Goal: Information Seeking & Learning: Learn about a topic

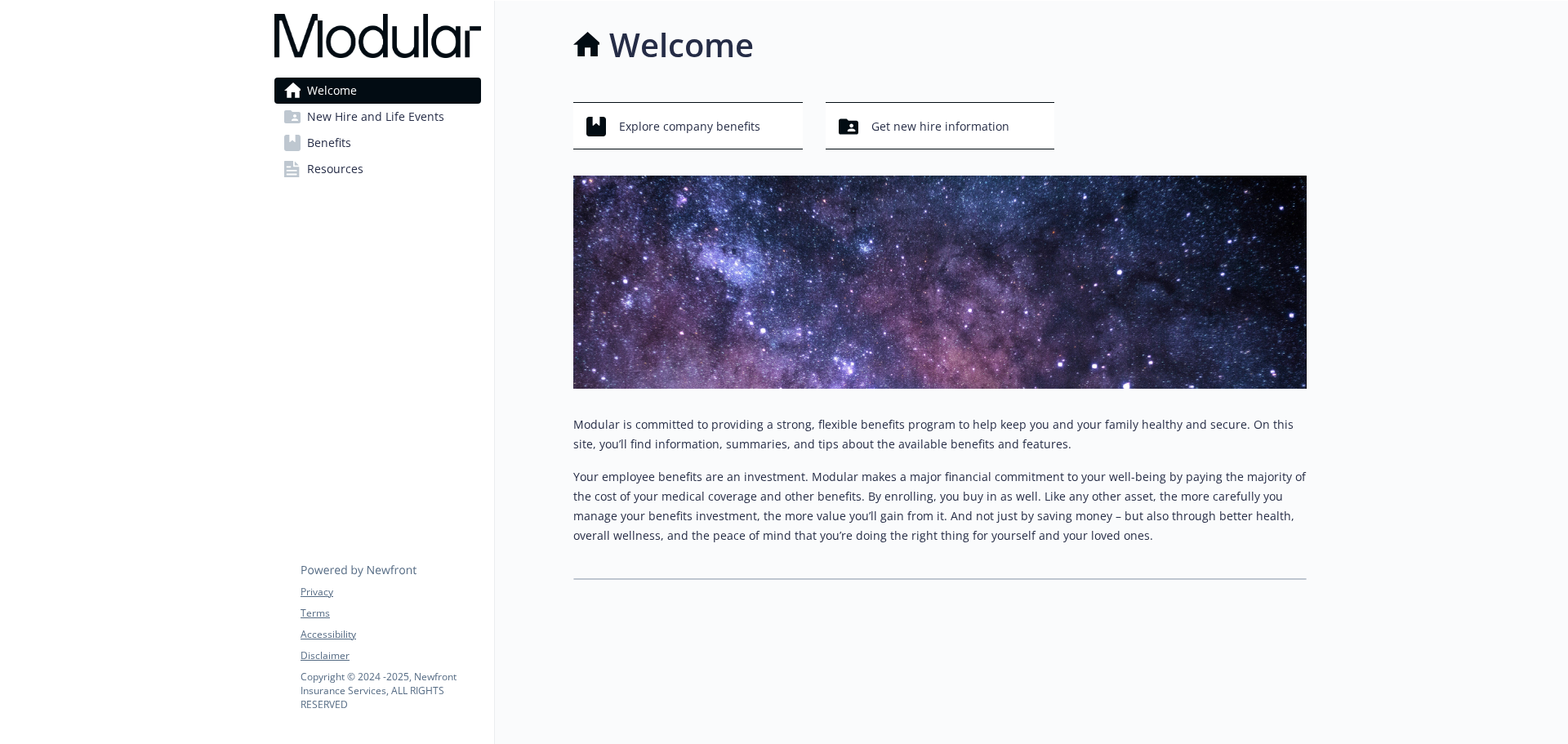
click at [365, 114] on span "New Hire and Life Events" at bounding box center [375, 116] width 137 height 26
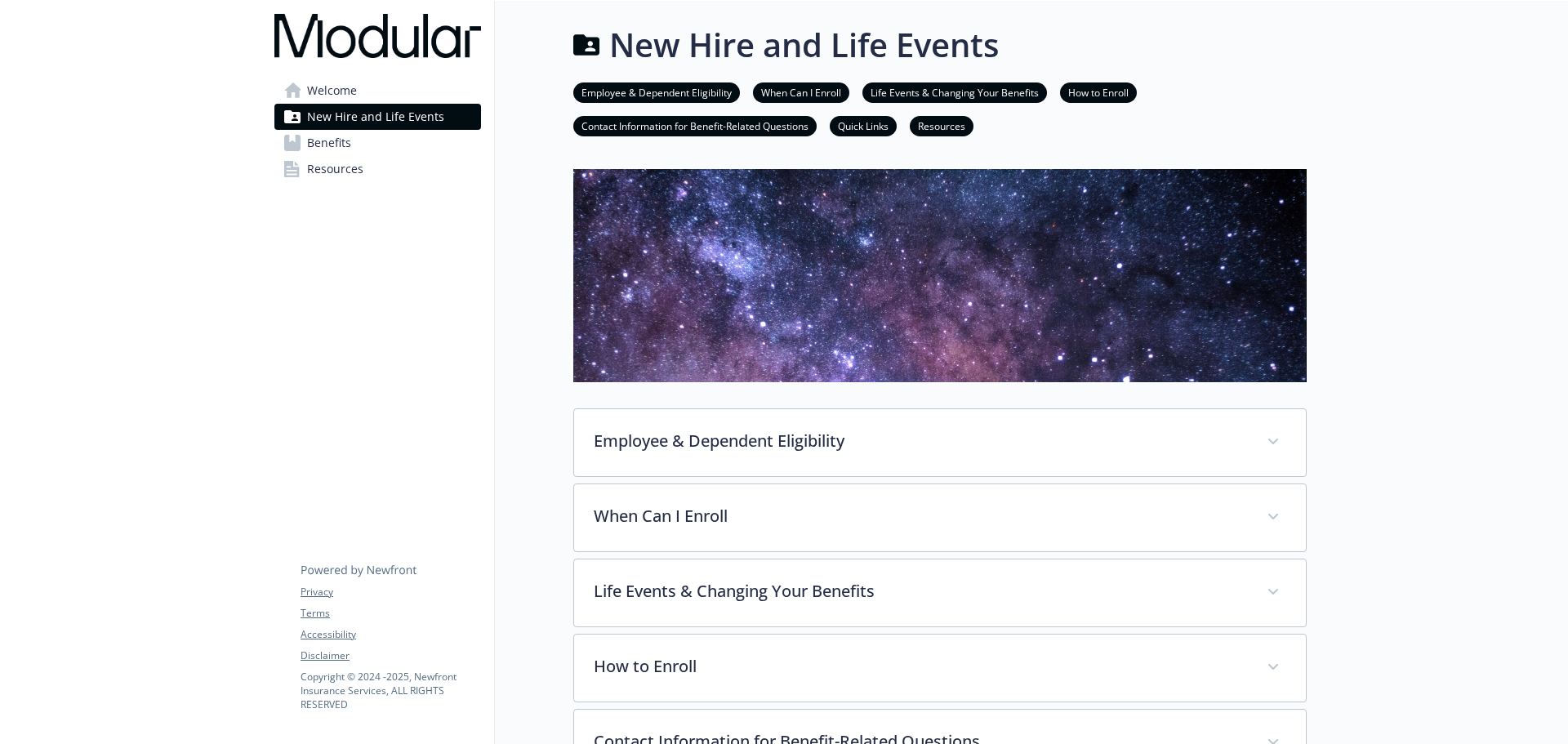
click at [378, 129] on span "New Hire and Life Events" at bounding box center [375, 116] width 137 height 26
click at [382, 135] on link "Benefits" at bounding box center [378, 143] width 207 height 26
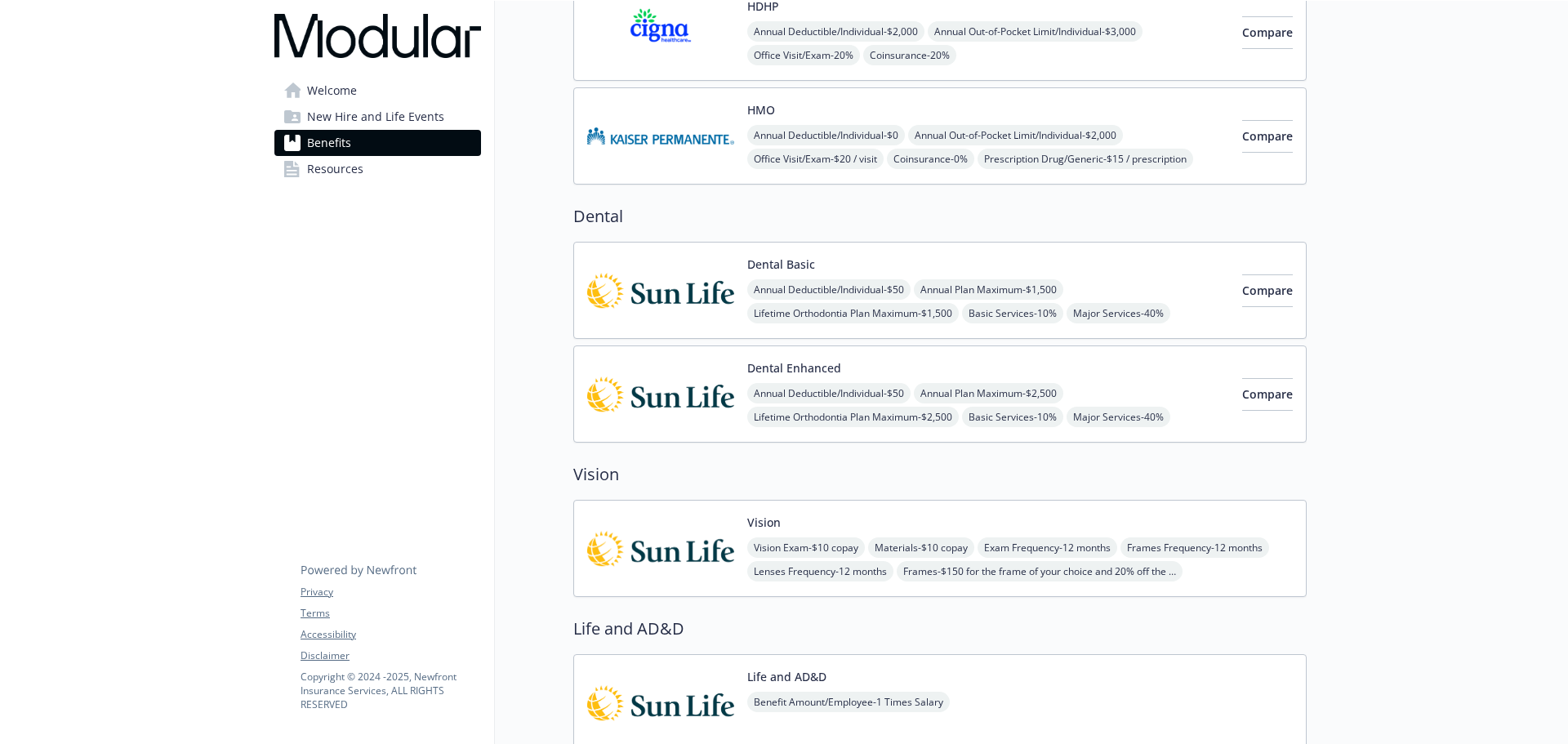
scroll to position [490, 0]
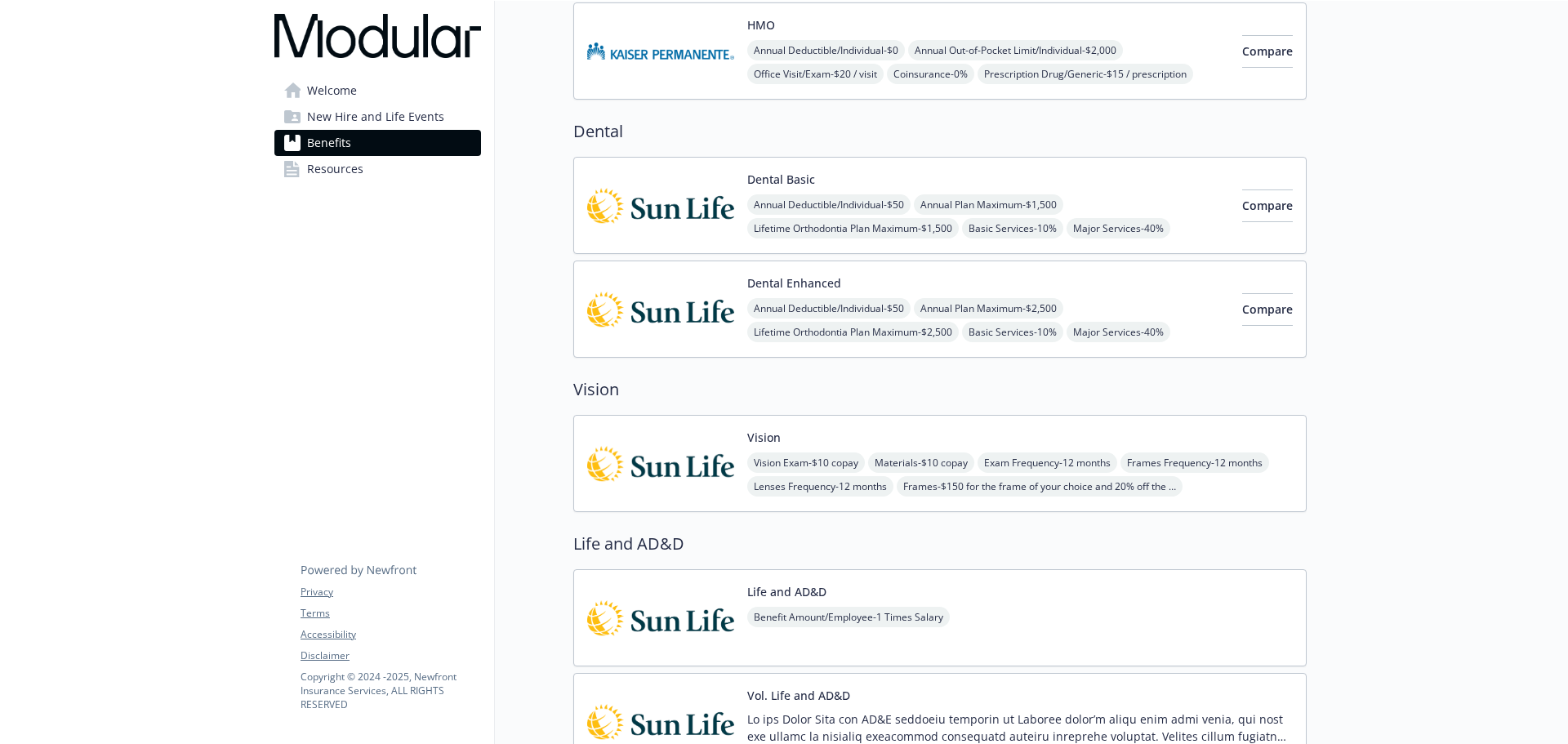
click at [673, 188] on img at bounding box center [660, 205] width 147 height 70
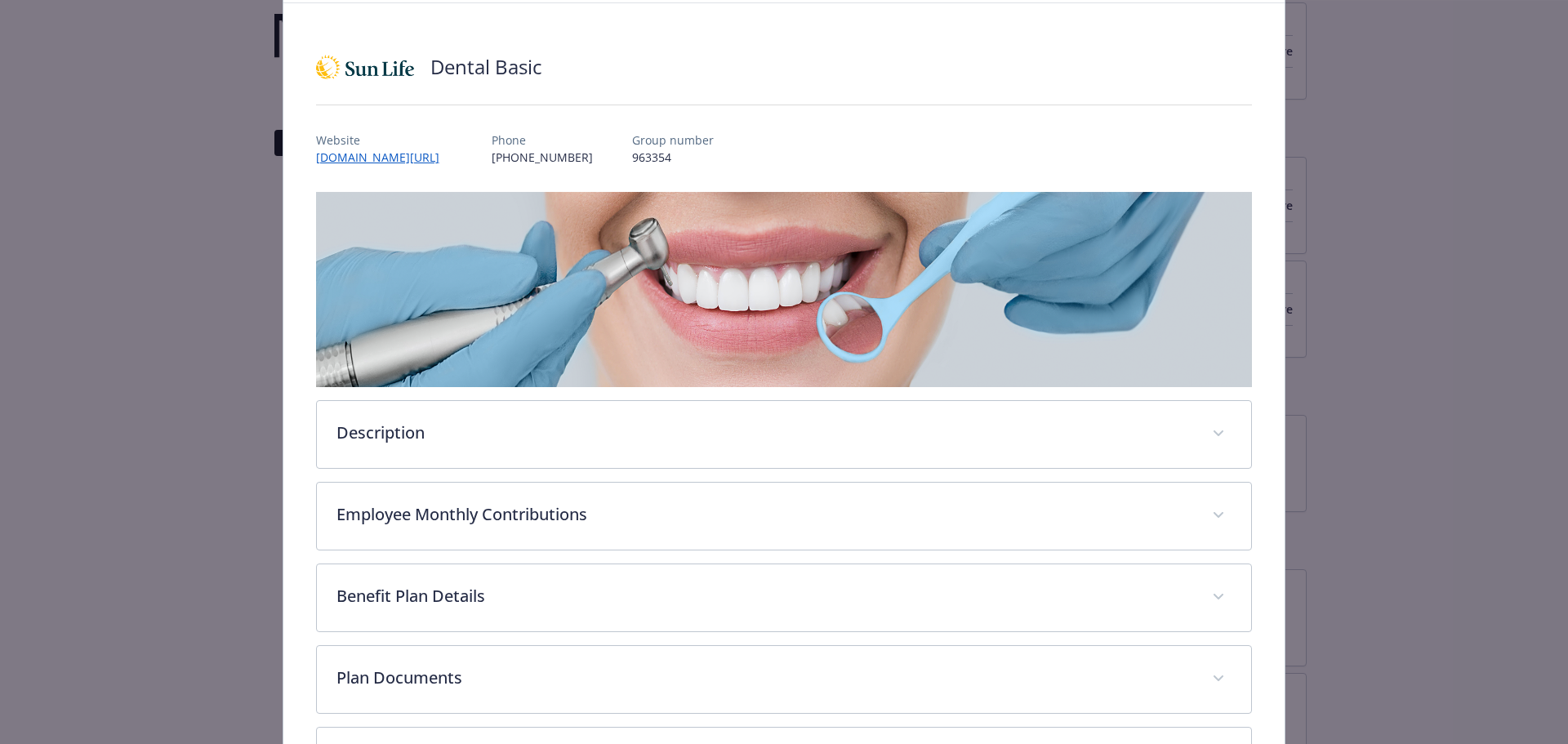
scroll to position [225, 0]
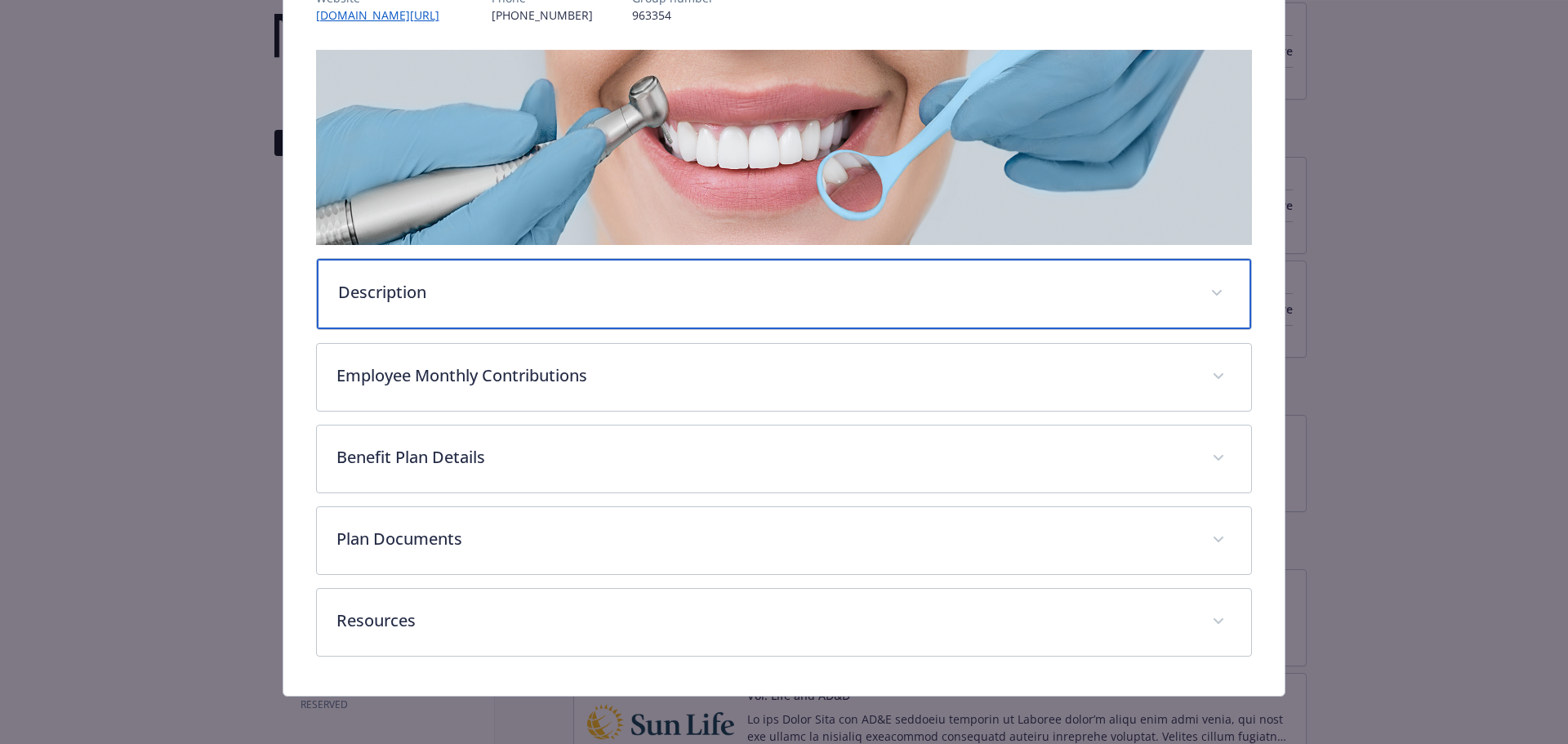
click at [483, 266] on div "Description" at bounding box center [784, 293] width 934 height 70
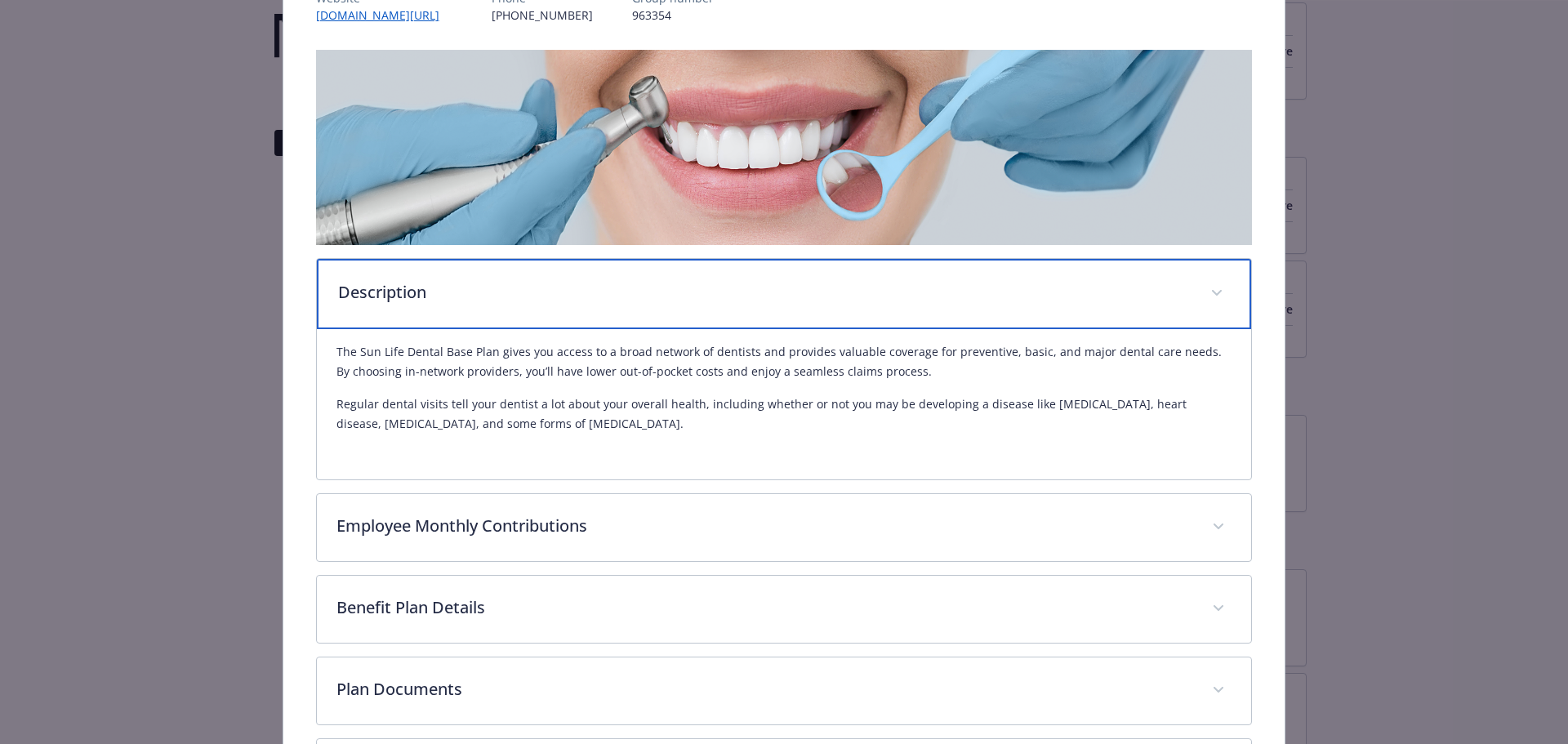
click at [483, 266] on div "Description" at bounding box center [784, 293] width 934 height 70
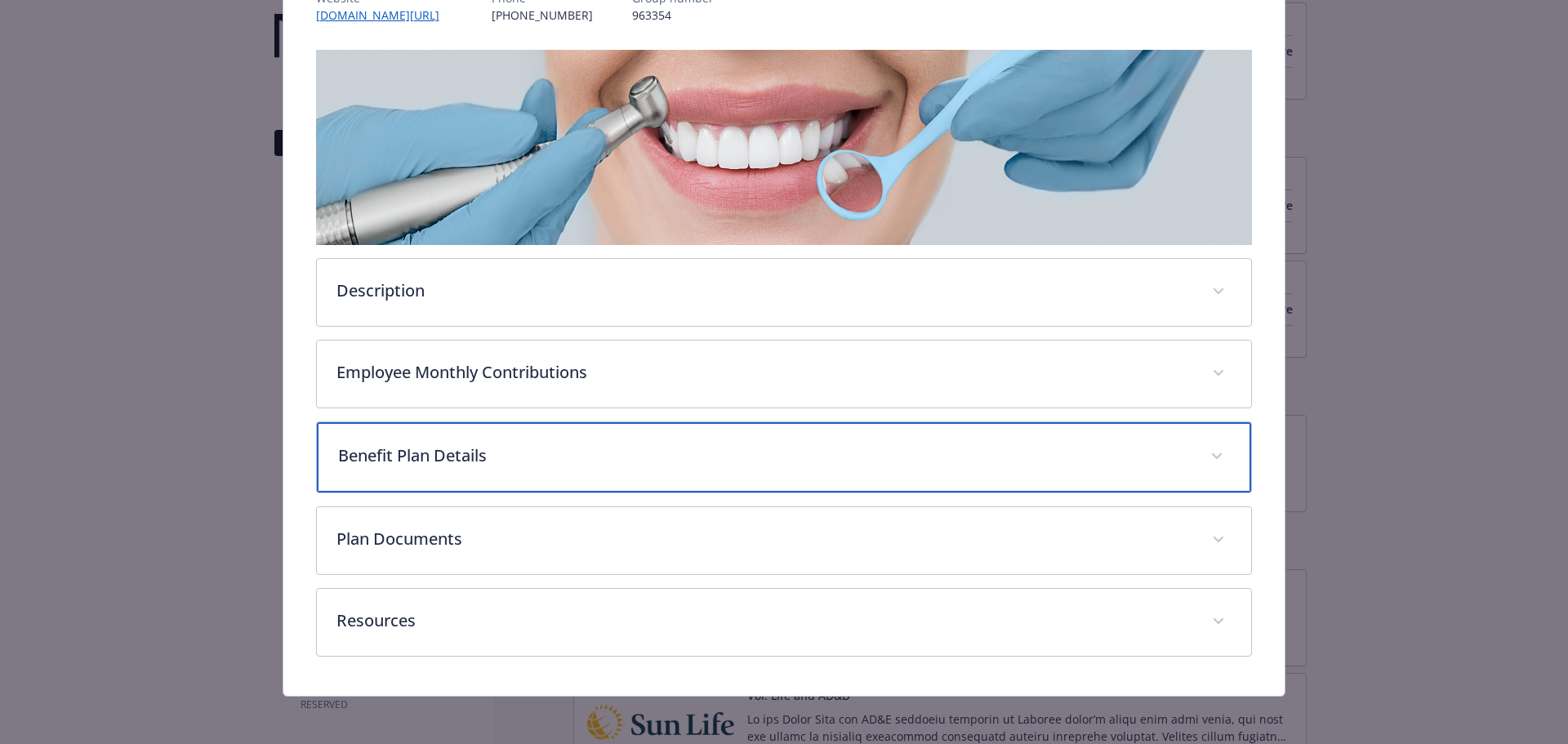
click at [538, 463] on p "Benefit Plan Details" at bounding box center [765, 455] width 853 height 24
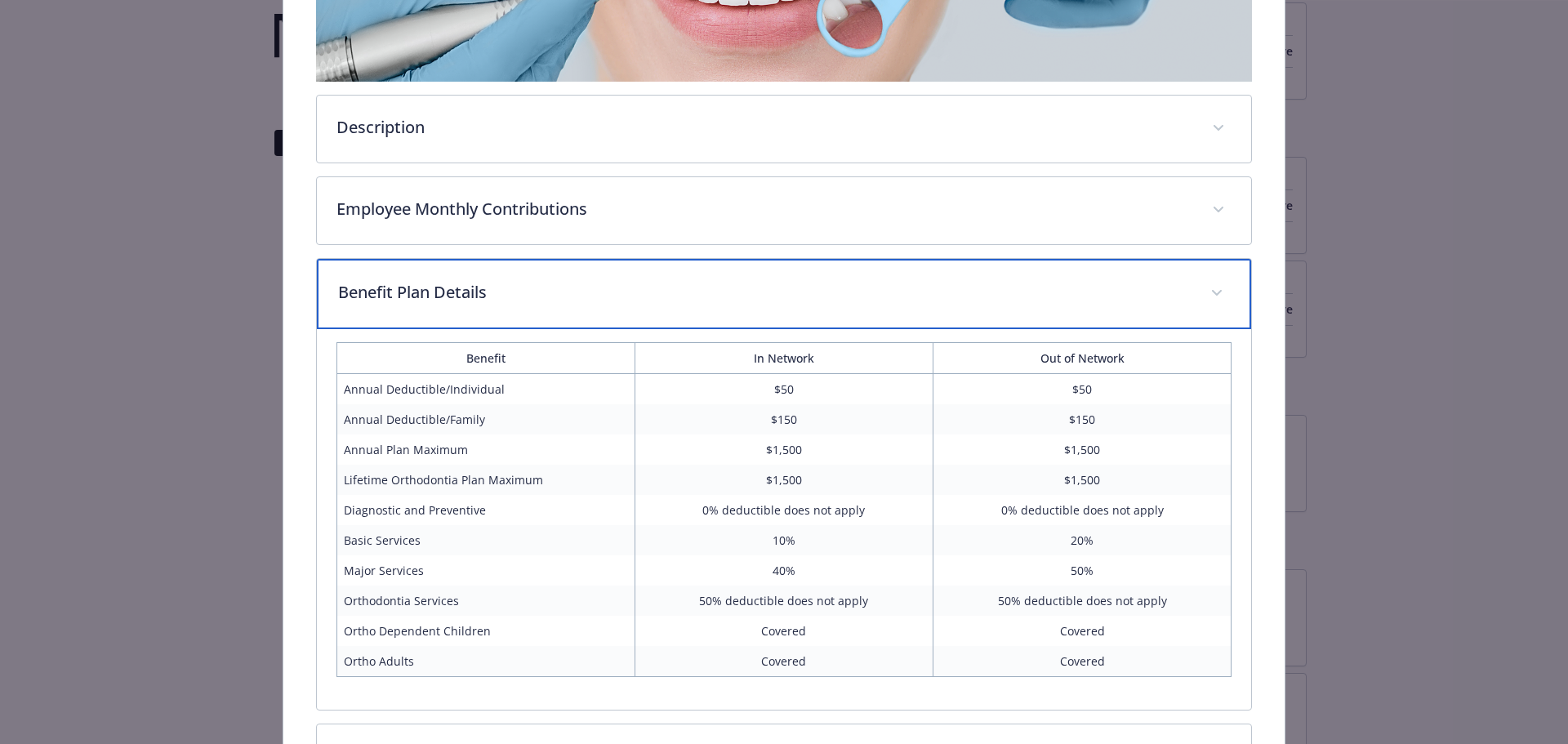
click at [463, 308] on div "Benefit Plan Details" at bounding box center [784, 293] width 934 height 70
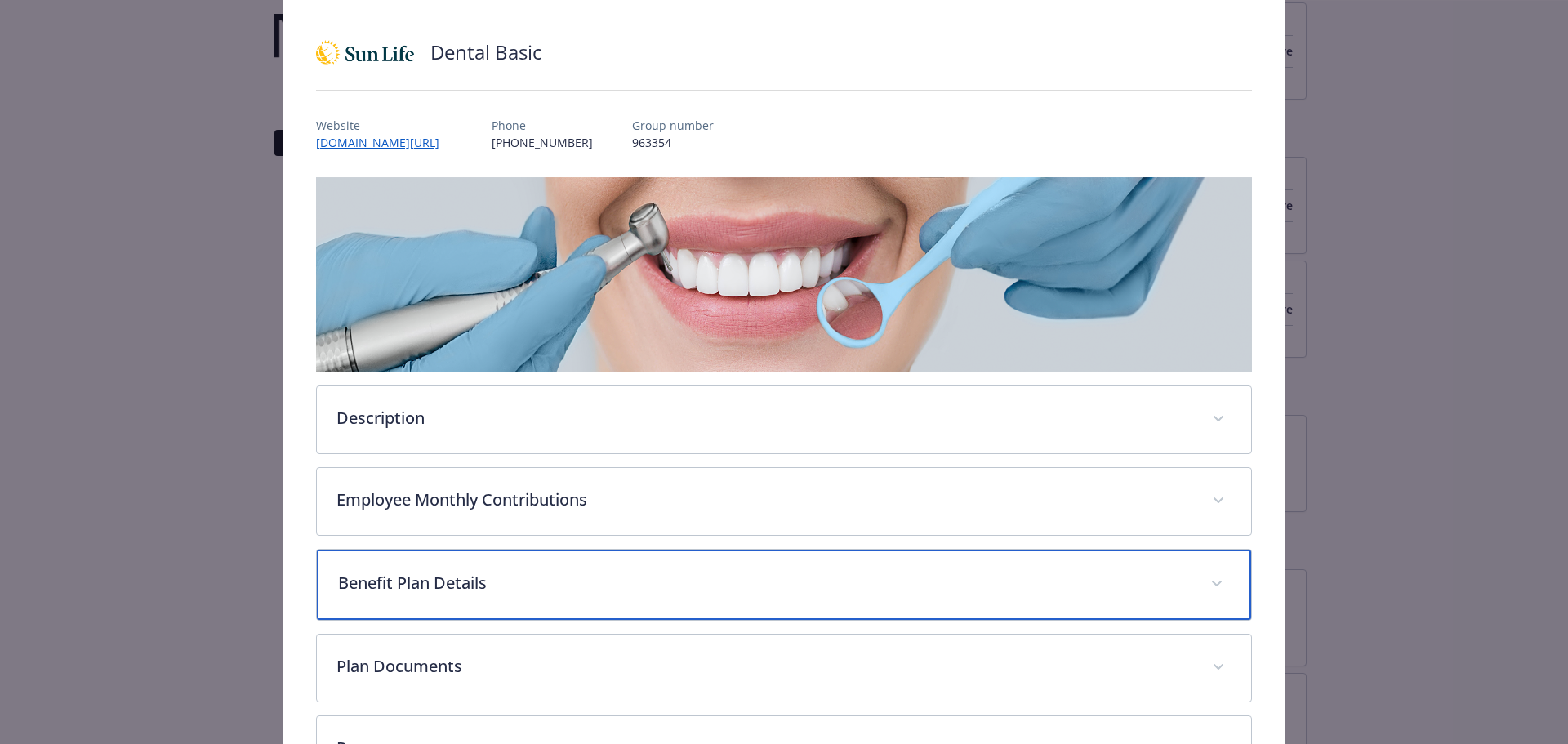
scroll to position [0, 0]
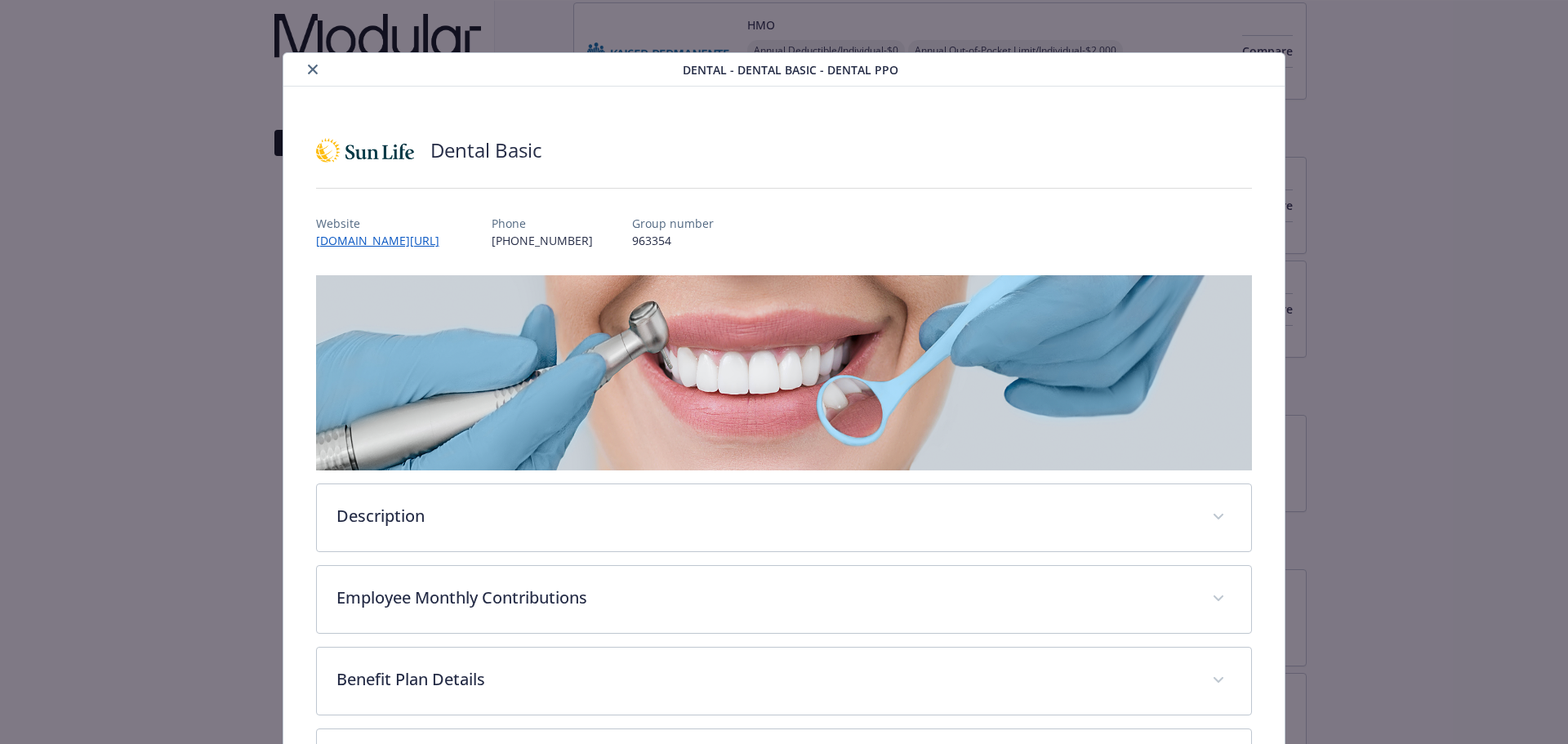
click at [307, 62] on button "close" at bounding box center [312, 69] width 20 height 20
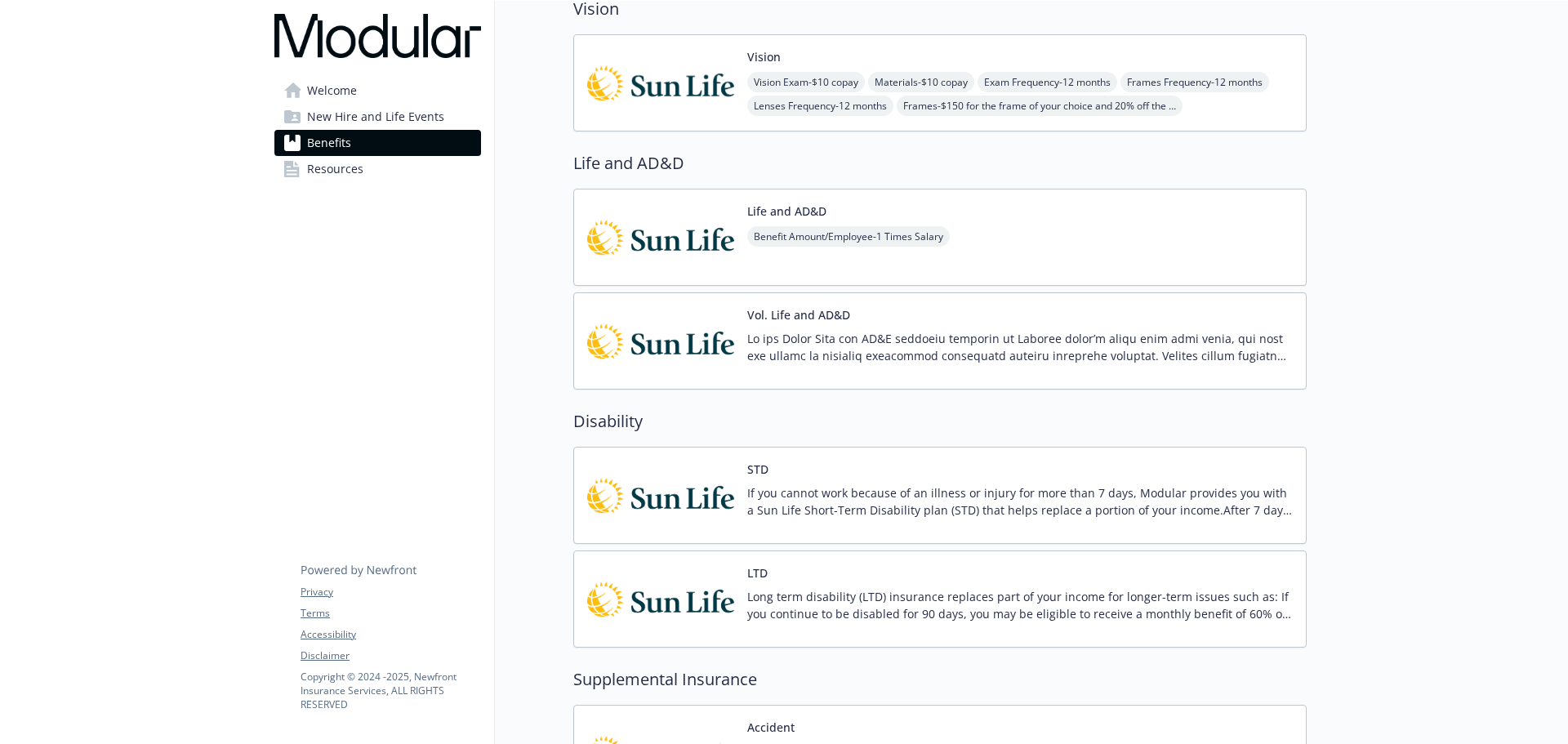
scroll to position [898, 0]
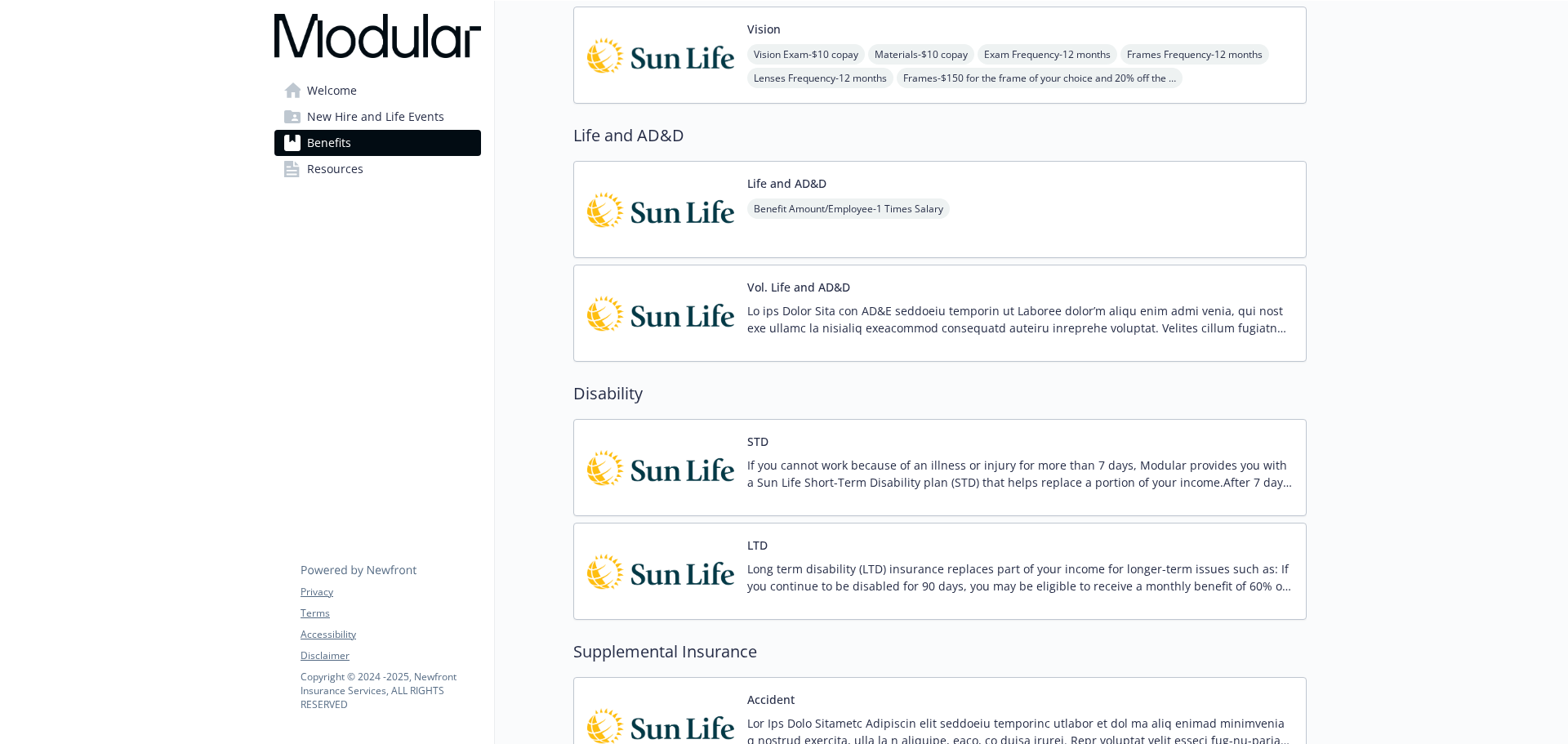
click at [697, 466] on img at bounding box center [660, 467] width 147 height 70
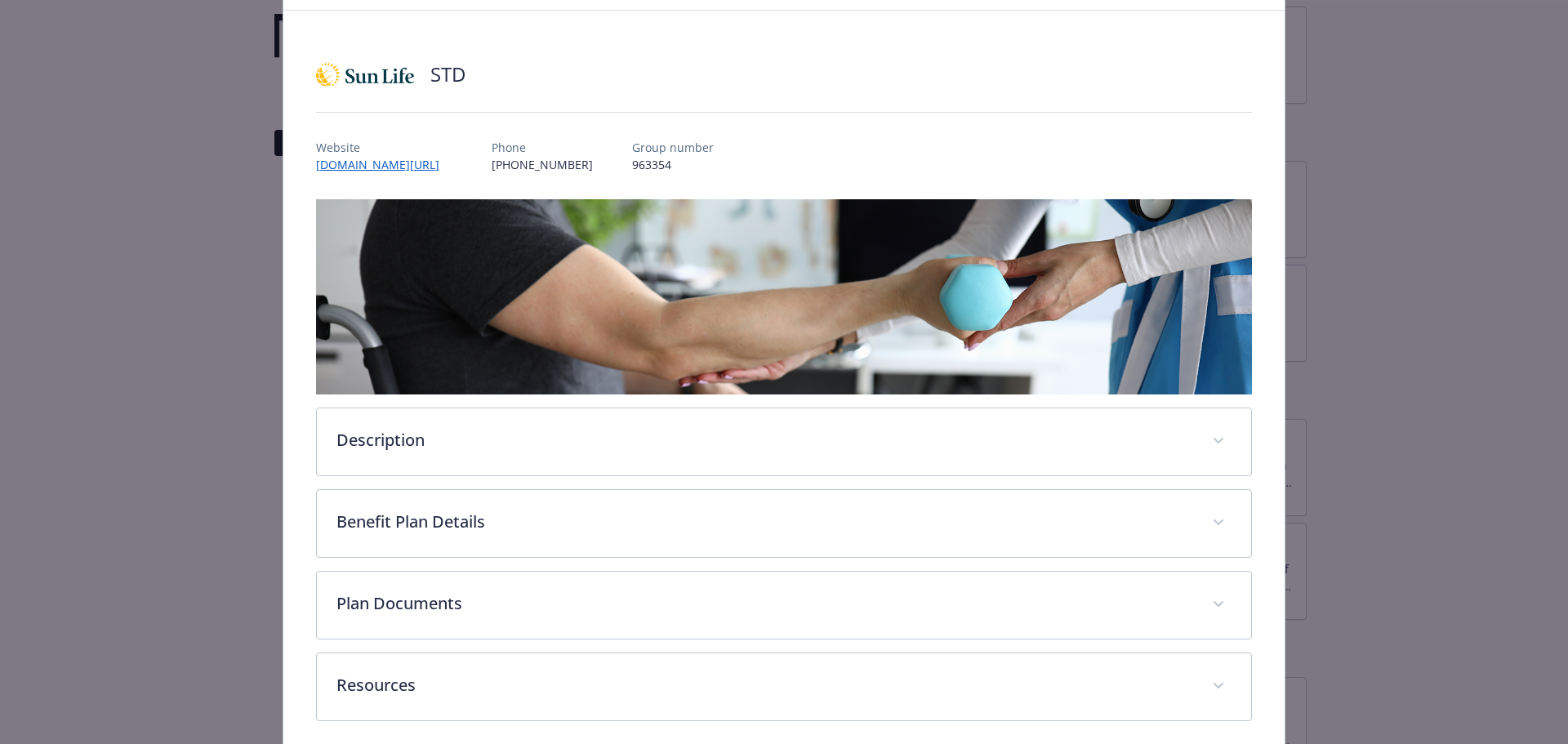
scroll to position [144, 0]
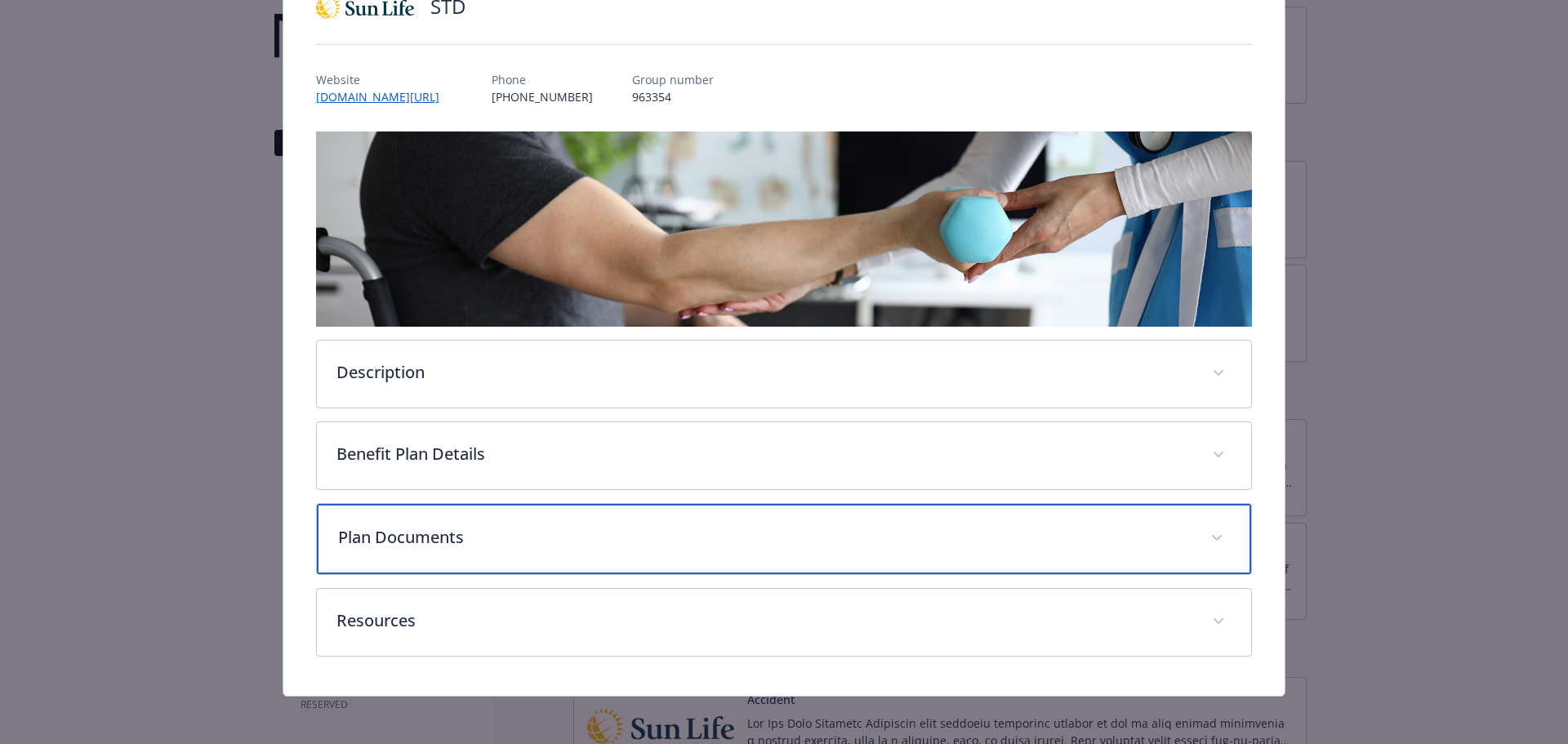
click at [436, 516] on div "Plan Documents" at bounding box center [784, 538] width 934 height 70
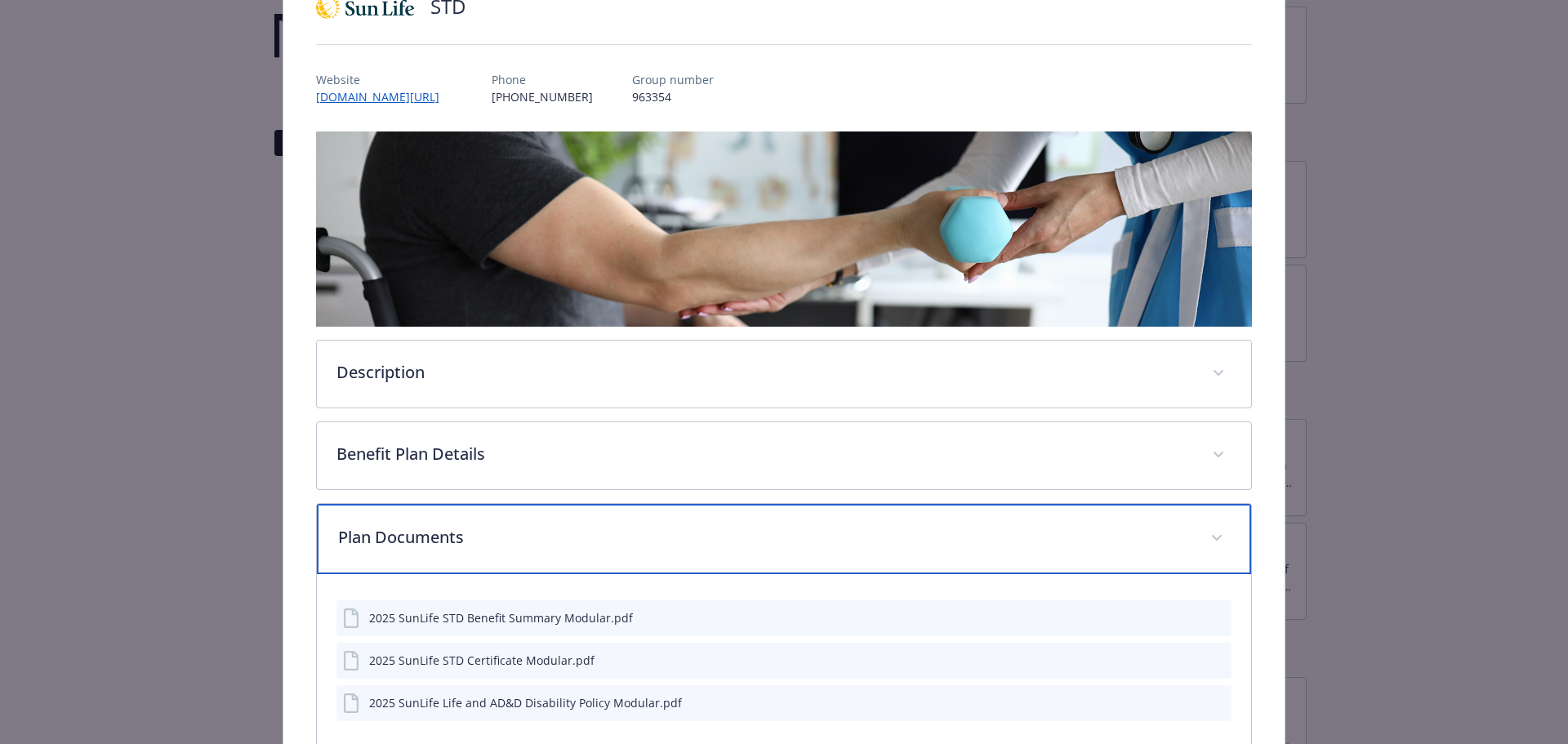
click at [436, 516] on div "Plan Documents" at bounding box center [784, 538] width 934 height 70
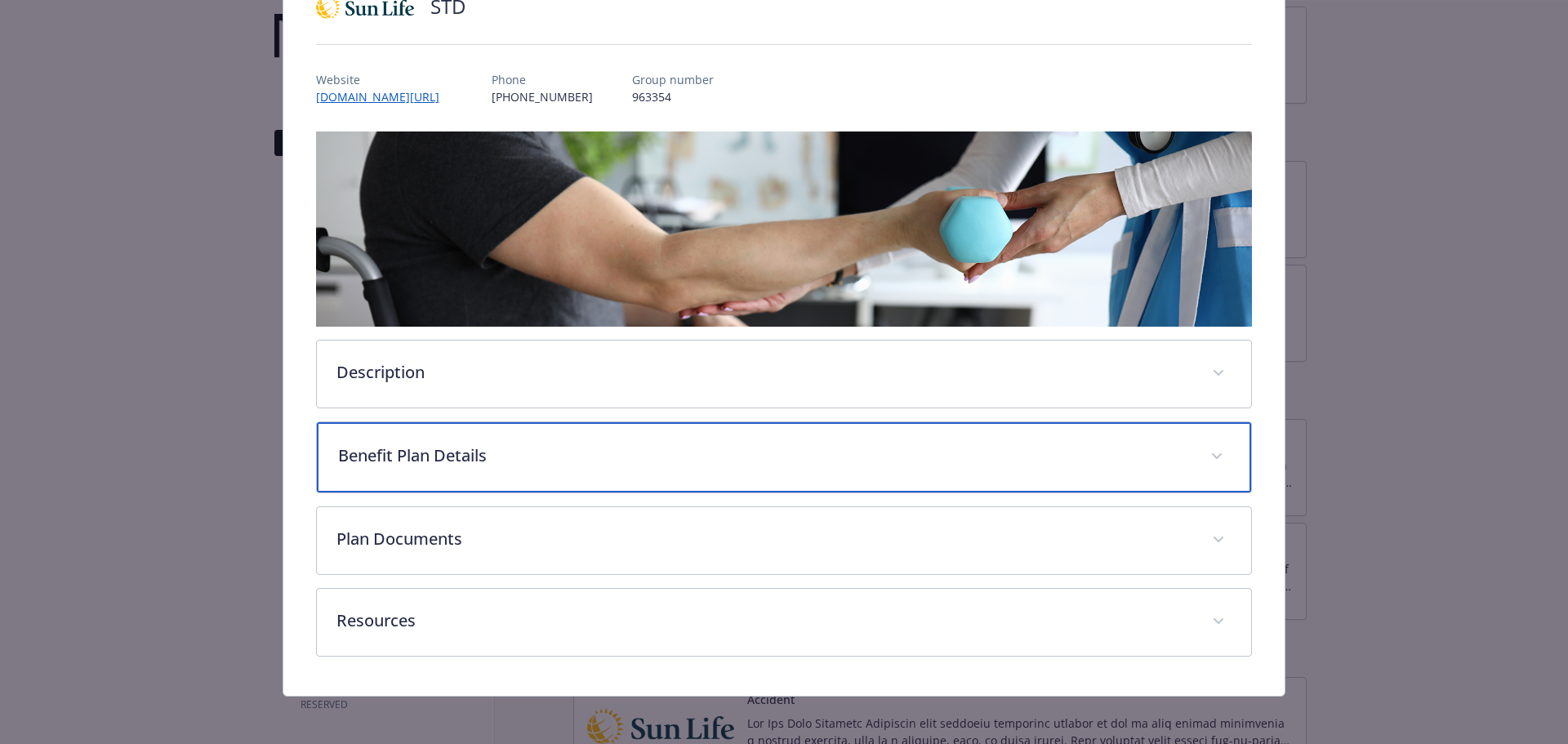
click at [428, 461] on p "Benefit Plan Details" at bounding box center [765, 455] width 853 height 24
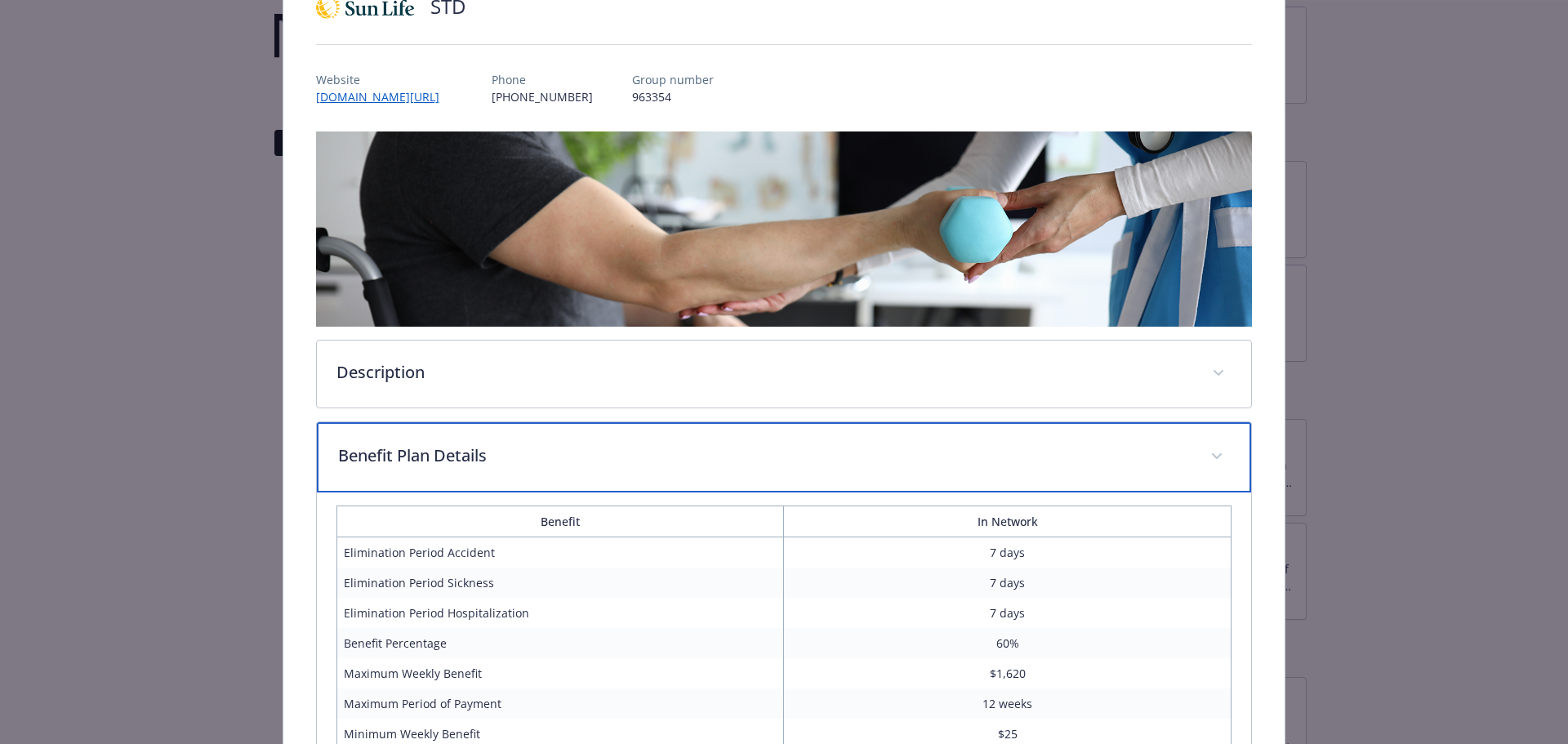
click at [428, 461] on p "Benefit Plan Details" at bounding box center [765, 455] width 853 height 24
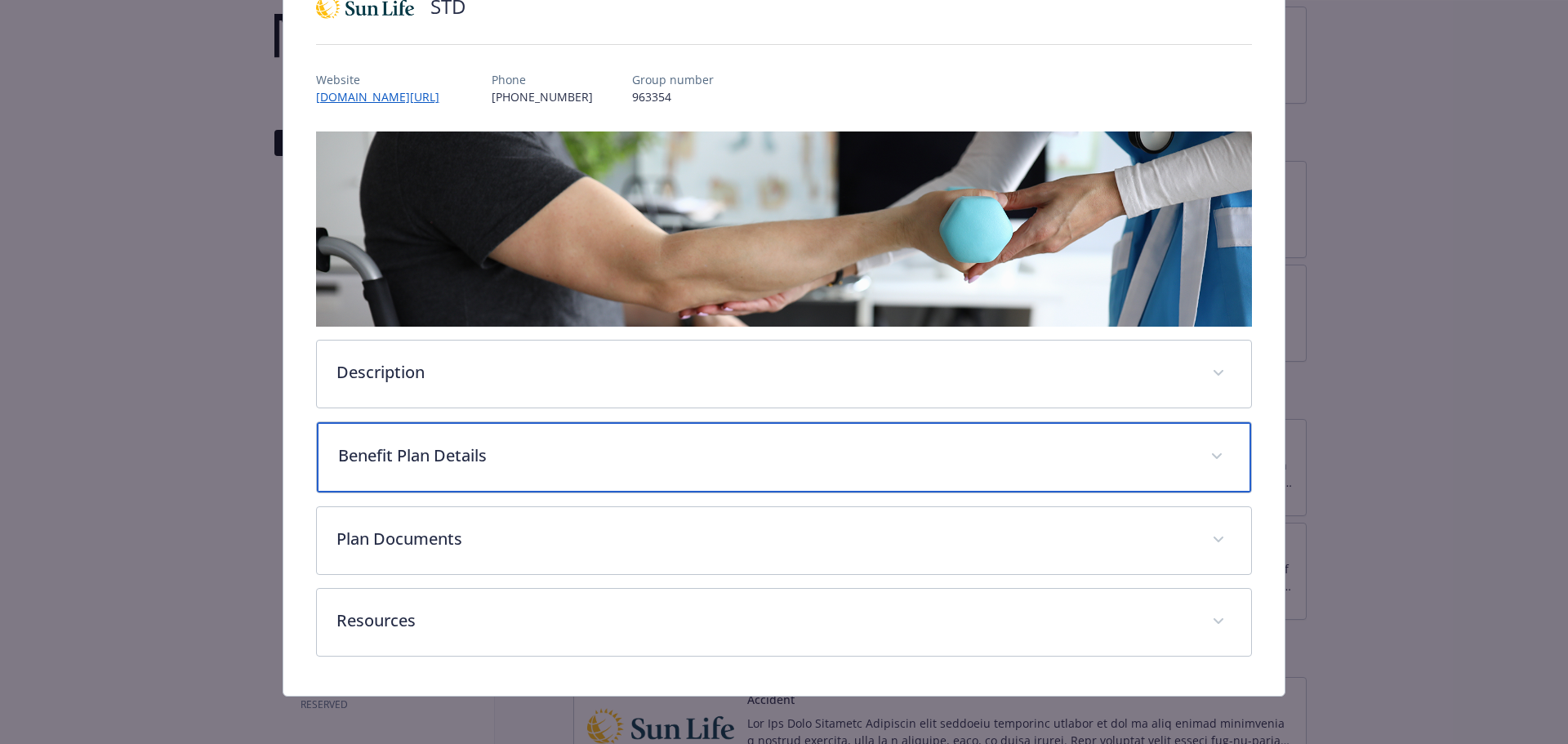
scroll to position [0, 0]
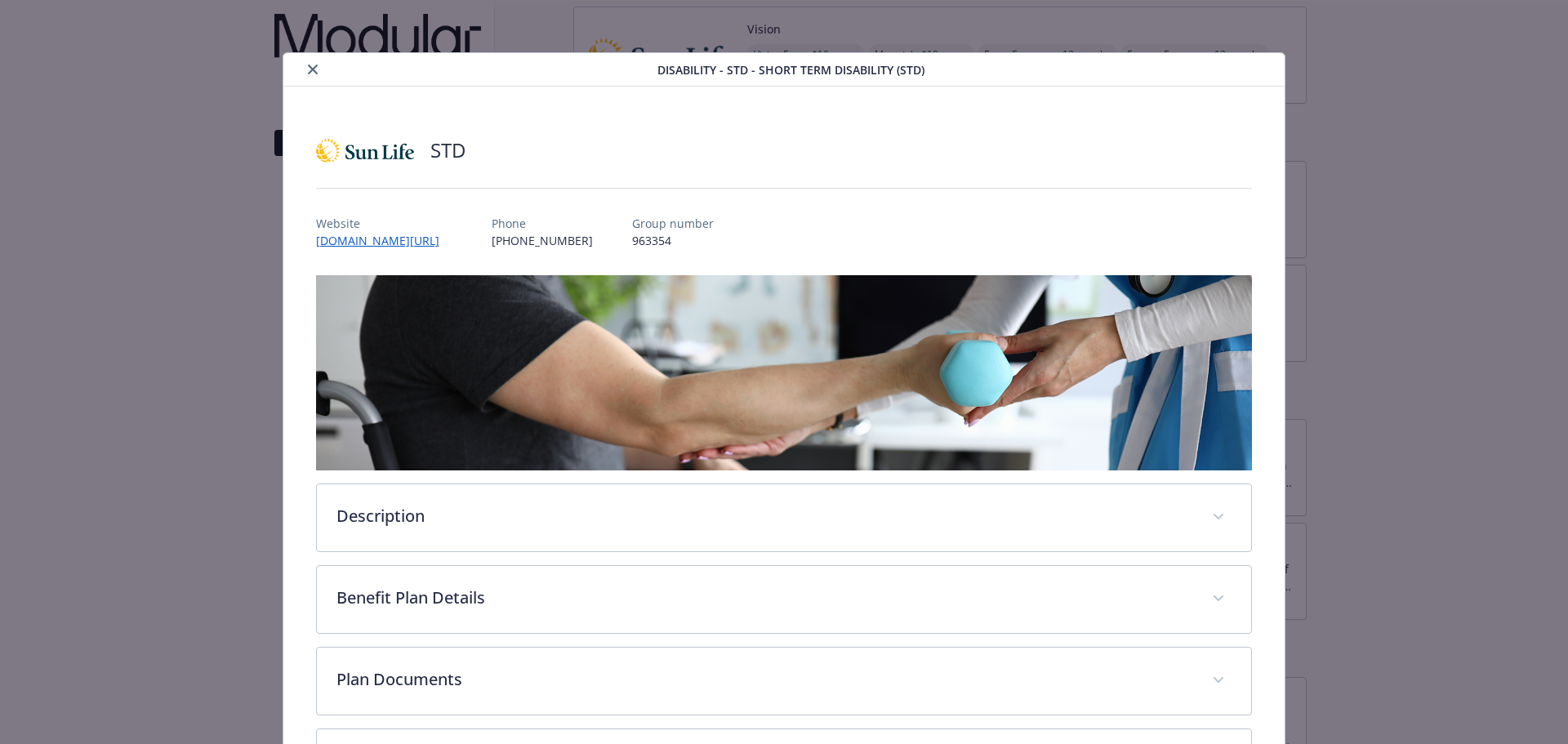
click at [309, 66] on icon "close" at bounding box center [312, 69] width 9 height 9
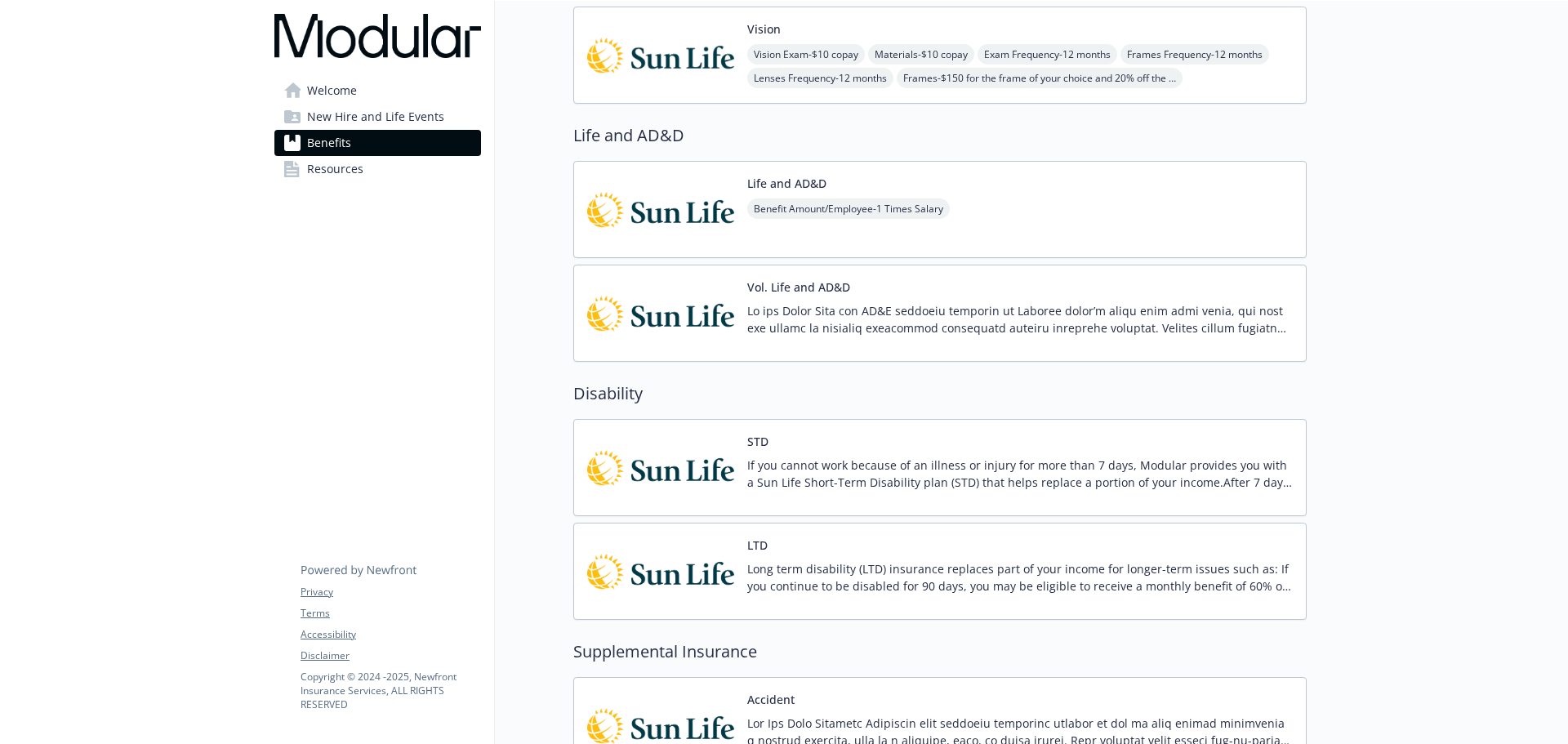
click at [537, 322] on div "Benefits Select coverage type Current year Upcoming year Medical OAP Base Annua…" at bounding box center [900, 233] width 811 height 2260
